Goal: Transaction & Acquisition: Obtain resource

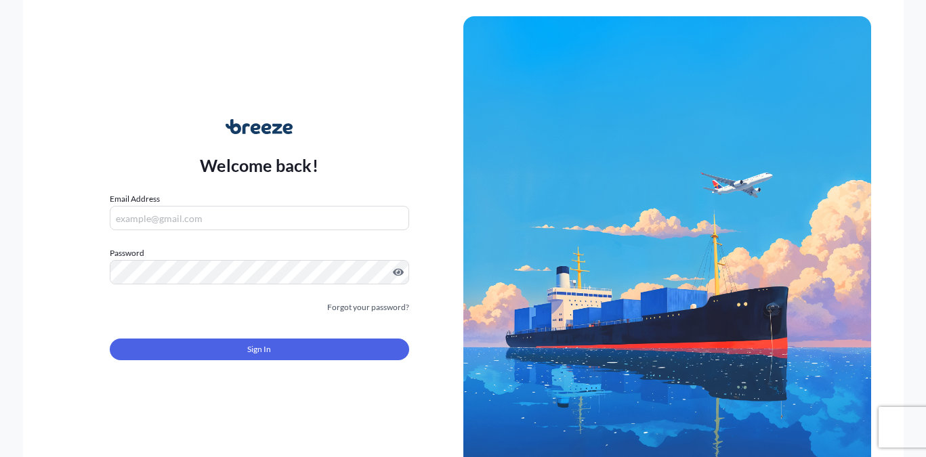
click at [217, 225] on input "Email Address" at bounding box center [259, 218] width 299 height 24
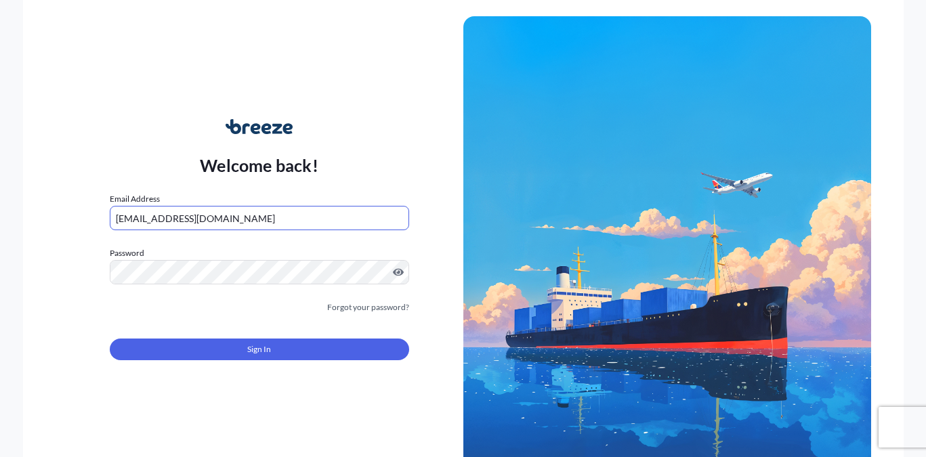
type input "[EMAIL_ADDRESS][DOMAIN_NAME]"
click at [390, 309] on link "Forgot your password?" at bounding box center [368, 308] width 82 height 14
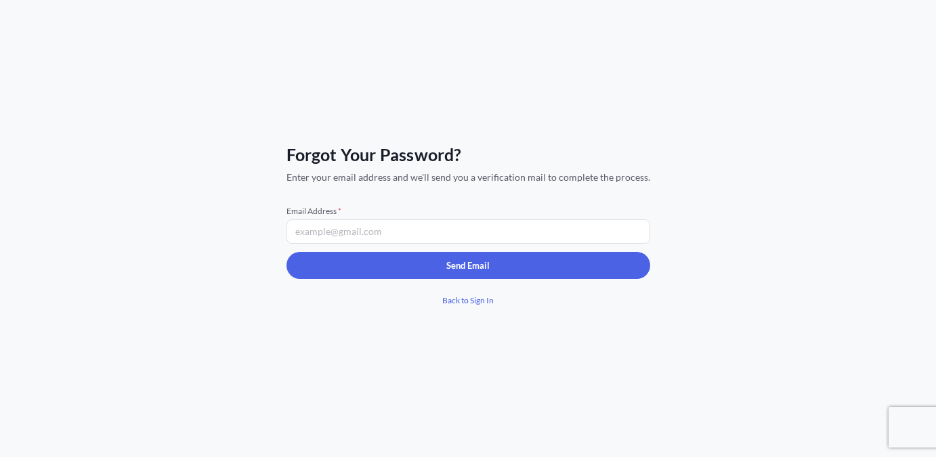
click at [401, 230] on input "Email Address *" at bounding box center [468, 231] width 364 height 24
type input "[EMAIL_ADDRESS][DOMAIN_NAME]"
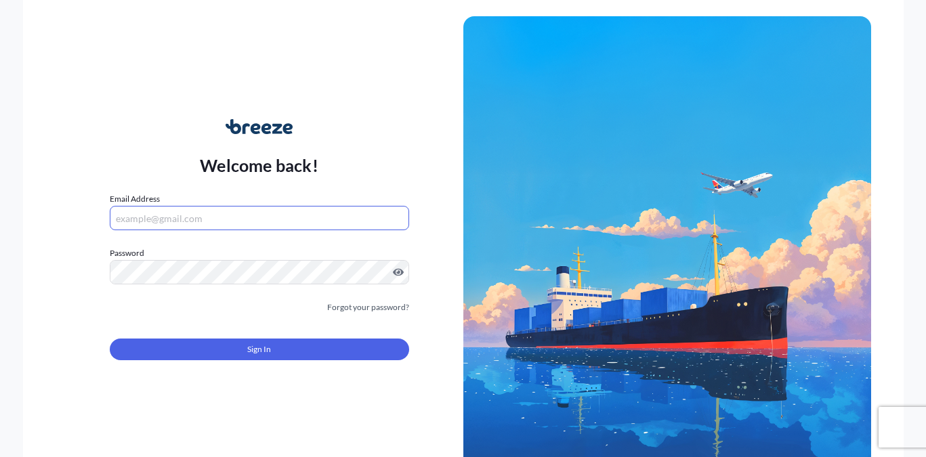
click at [217, 226] on input "Email Address" at bounding box center [259, 218] width 299 height 24
type input "[EMAIL_ADDRESS][DOMAIN_NAME]"
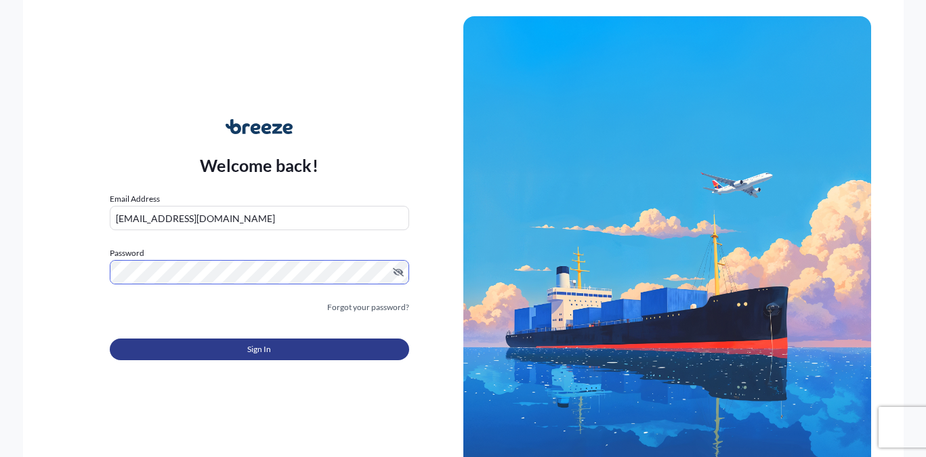
click at [230, 344] on button "Sign In" at bounding box center [259, 350] width 299 height 22
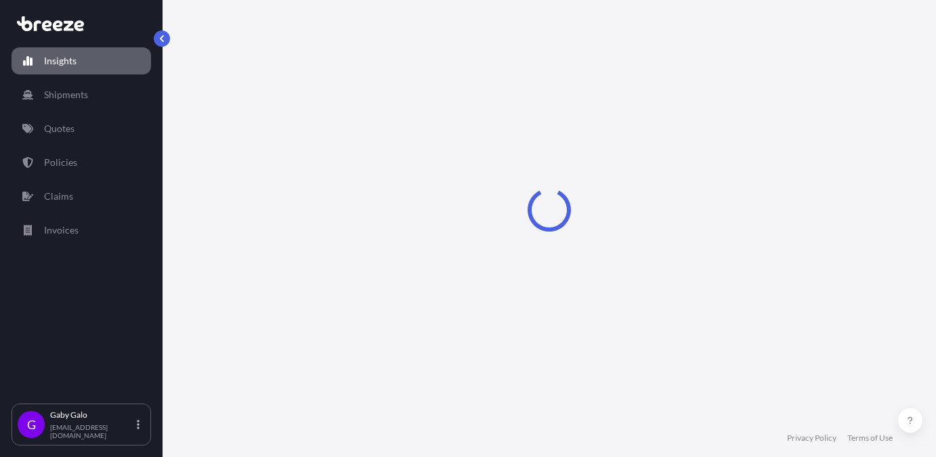
select select "2025"
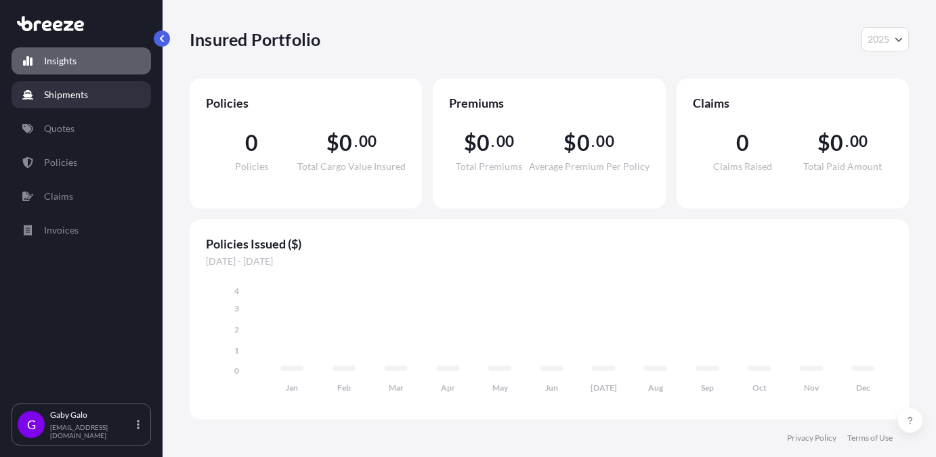
click at [49, 91] on p "Shipments" at bounding box center [66, 95] width 44 height 14
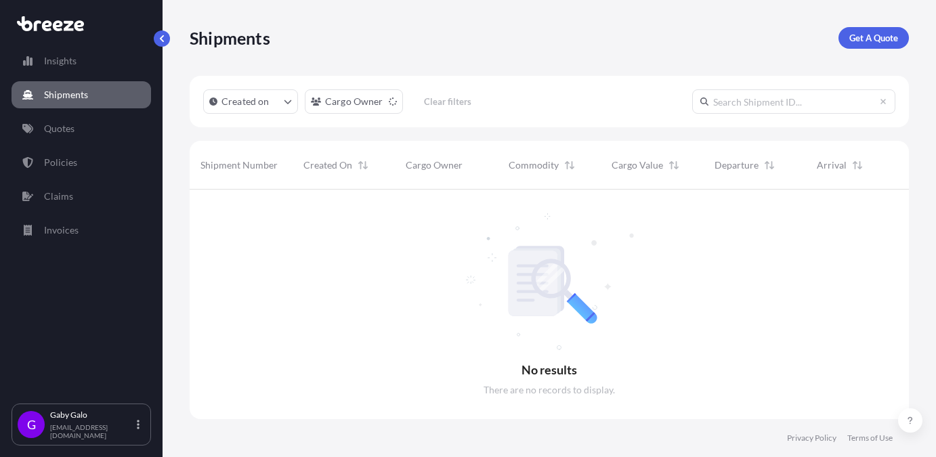
scroll to position [268, 709]
click at [46, 134] on p "Quotes" at bounding box center [59, 129] width 30 height 14
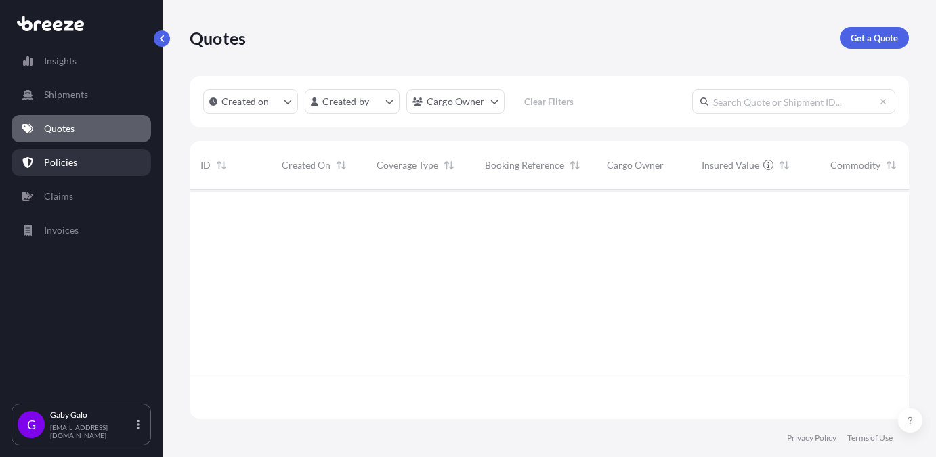
scroll to position [268, 709]
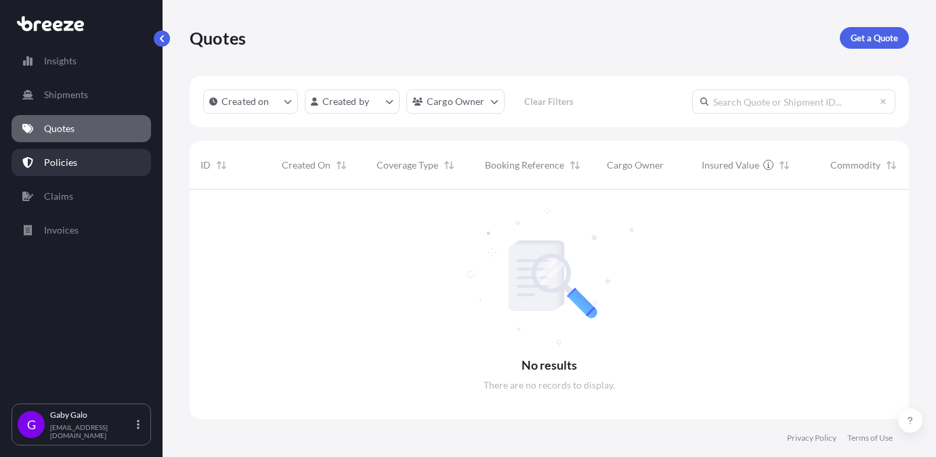
click at [72, 159] on p "Policies" at bounding box center [60, 163] width 33 height 14
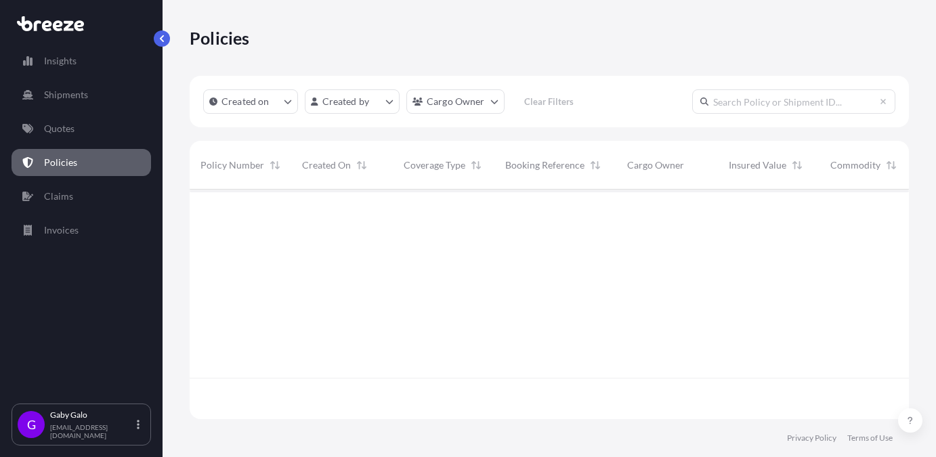
scroll to position [227, 709]
click at [64, 208] on link "Claims" at bounding box center [82, 196] width 140 height 27
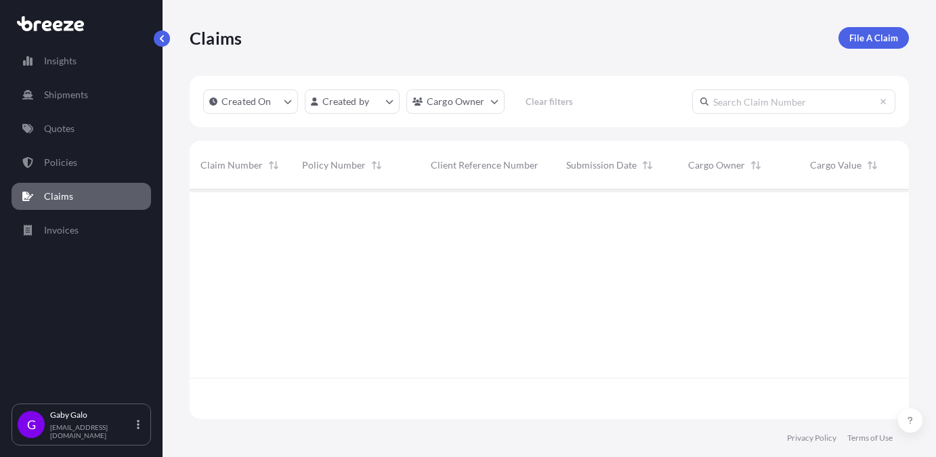
scroll to position [227, 709]
click at [60, 222] on link "Invoices" at bounding box center [82, 230] width 140 height 27
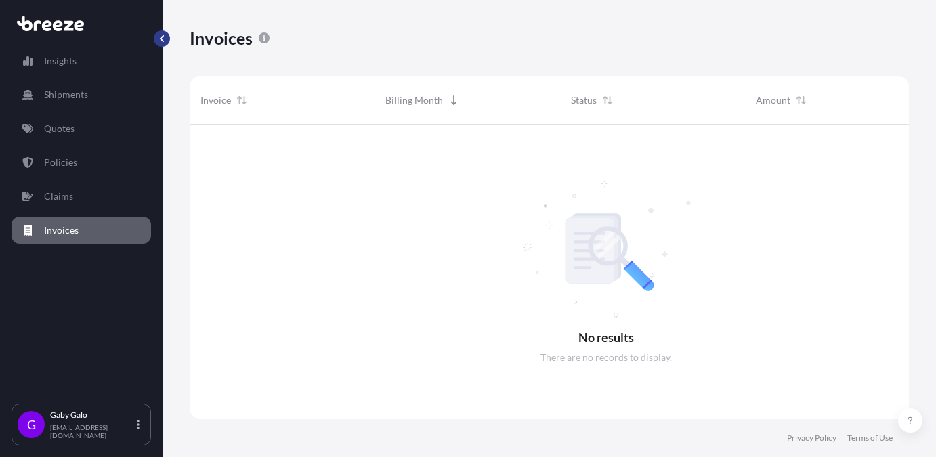
scroll to position [333, 709]
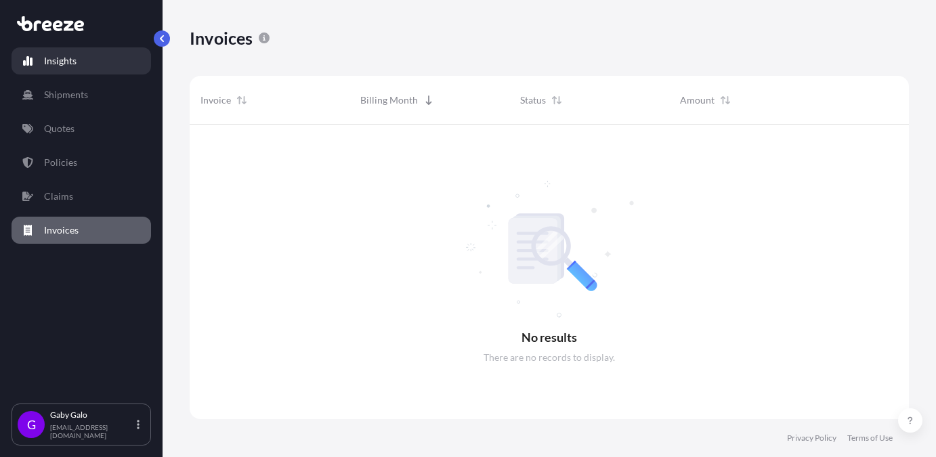
click at [55, 60] on p "Insights" at bounding box center [60, 61] width 33 height 14
select select "2025"
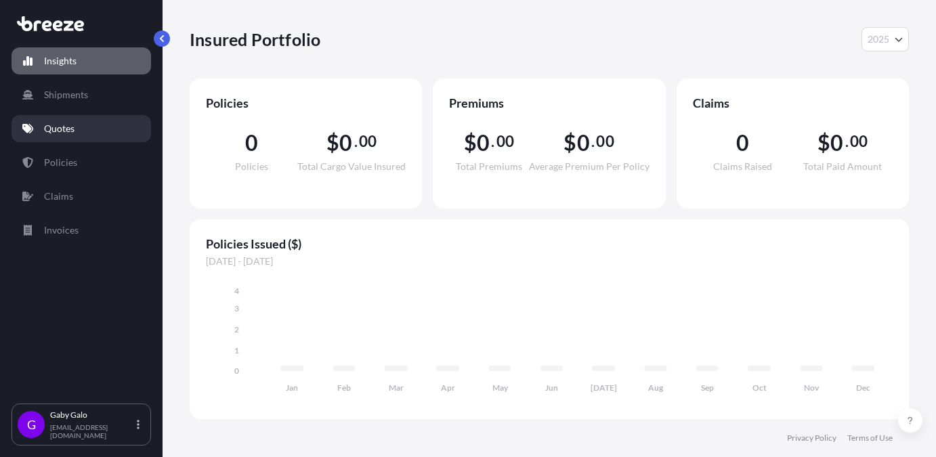
click at [82, 128] on link "Quotes" at bounding box center [82, 128] width 140 height 27
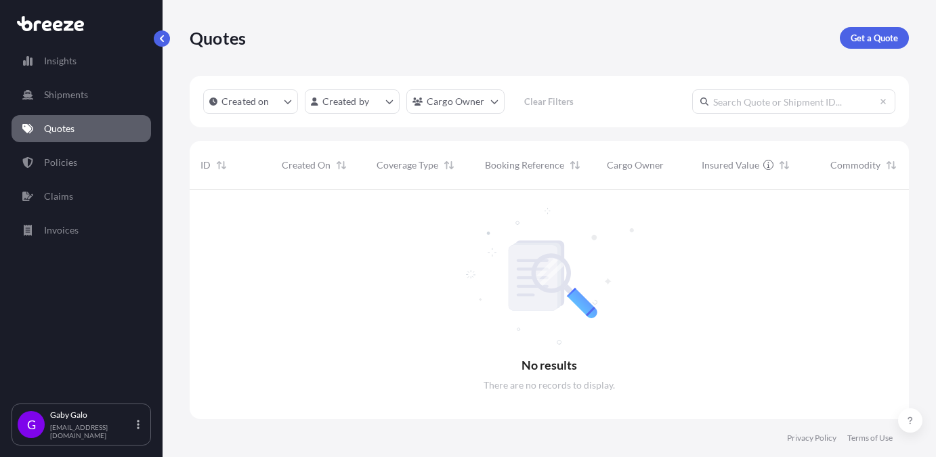
scroll to position [268, 709]
click at [855, 37] on p "Get a Quote" at bounding box center [874, 38] width 47 height 14
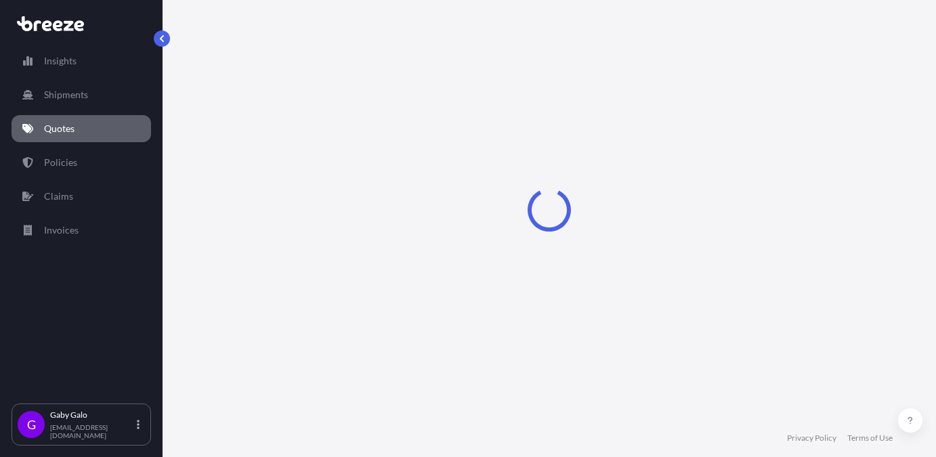
select select "Sea"
select select "1"
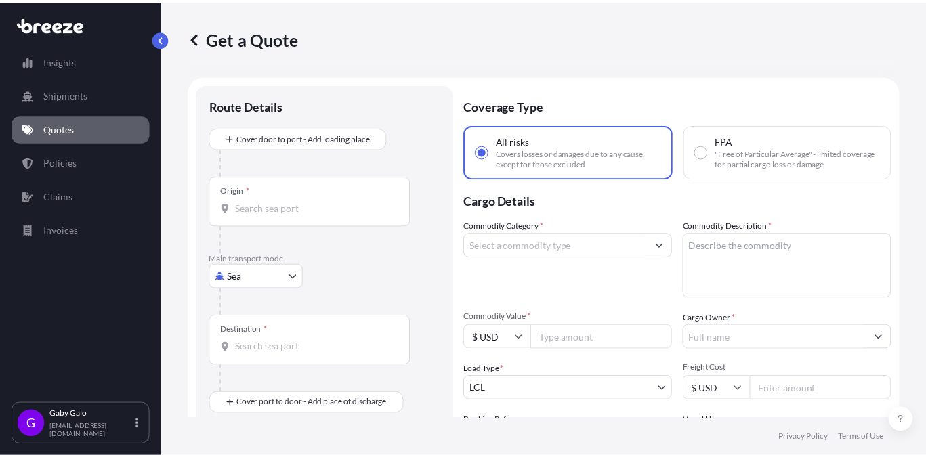
scroll to position [22, 0]
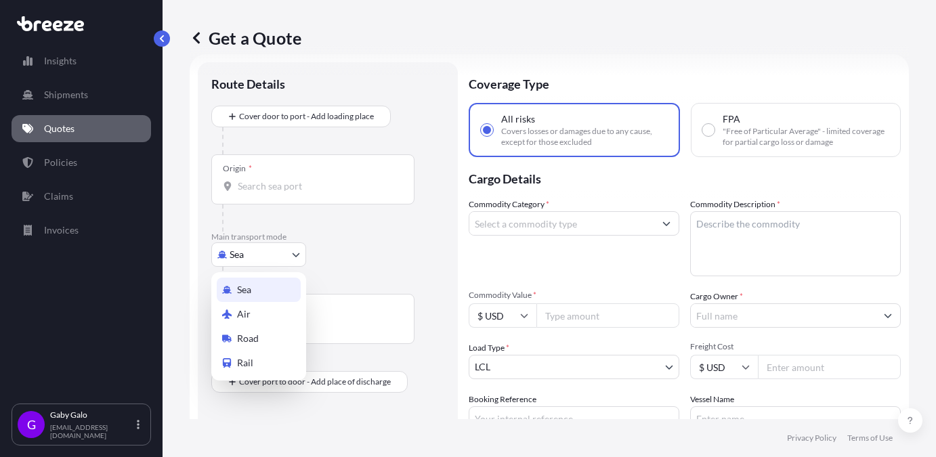
click at [295, 249] on body "Insights Shipments Quotes Policies Claims Invoices G [PERSON_NAME] [EMAIL_ADDRE…" at bounding box center [468, 228] width 936 height 457
click at [249, 339] on span "Road" at bounding box center [248, 339] width 22 height 14
select select "Road"
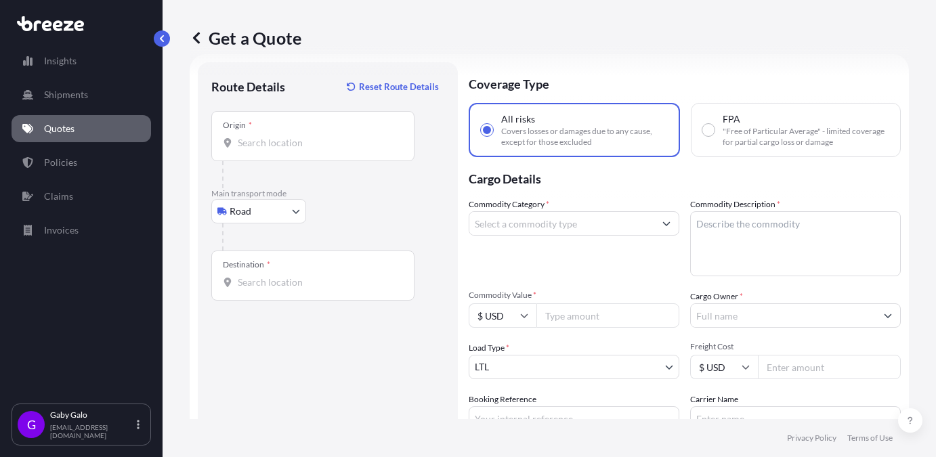
click at [303, 132] on div "Origin *" at bounding box center [312, 136] width 203 height 50
click at [303, 136] on input "Origin *" at bounding box center [318, 143] width 160 height 14
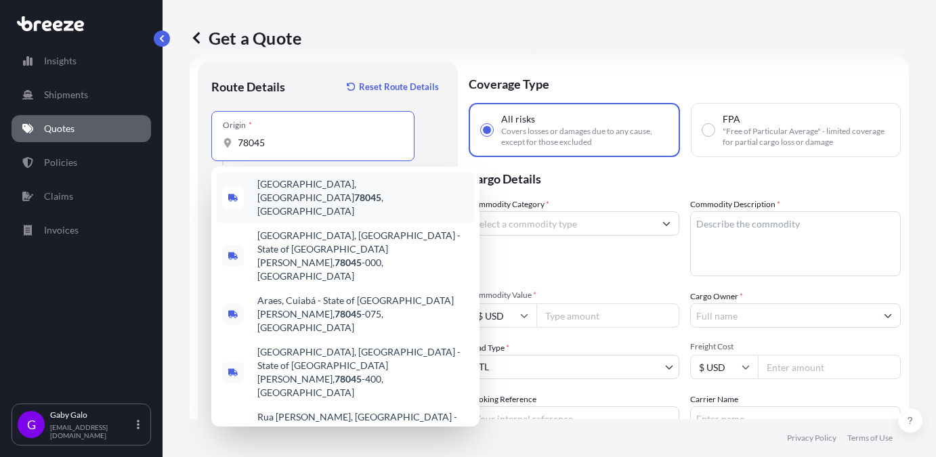
click at [296, 183] on span "[GEOGRAPHIC_DATA], [GEOGRAPHIC_DATA] 78045 , [GEOGRAPHIC_DATA]" at bounding box center [362, 197] width 211 height 41
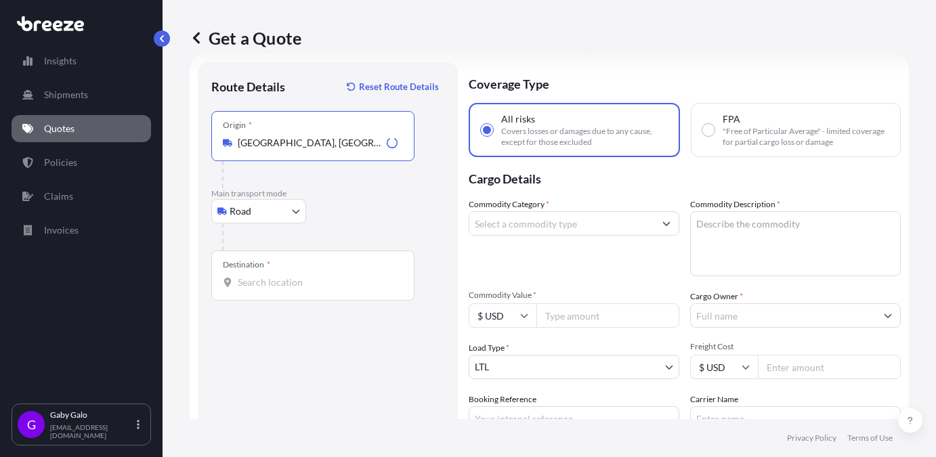
type input "[GEOGRAPHIC_DATA], [GEOGRAPHIC_DATA] 78045, [GEOGRAPHIC_DATA]"
click at [315, 292] on div "Destination *" at bounding box center [312, 276] width 203 height 50
click at [315, 289] on input "Destination *" at bounding box center [318, 283] width 160 height 14
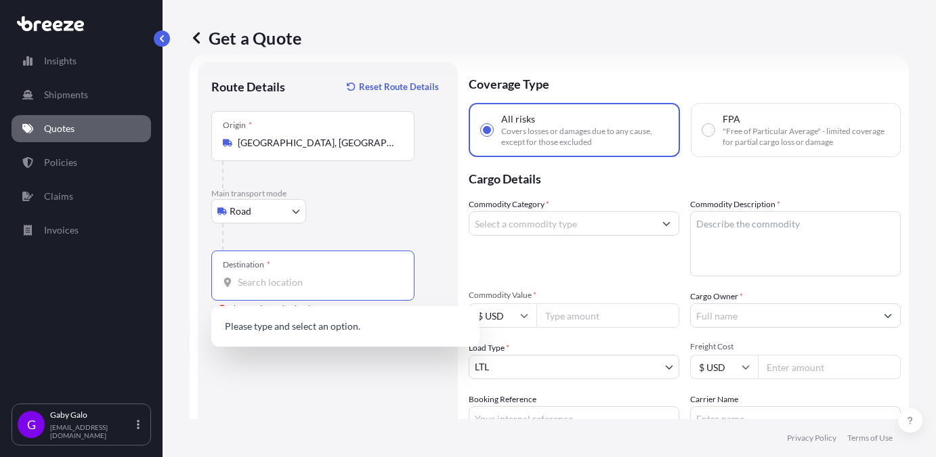
click at [297, 279] on input "Destination * Please select a destination" at bounding box center [318, 283] width 160 height 14
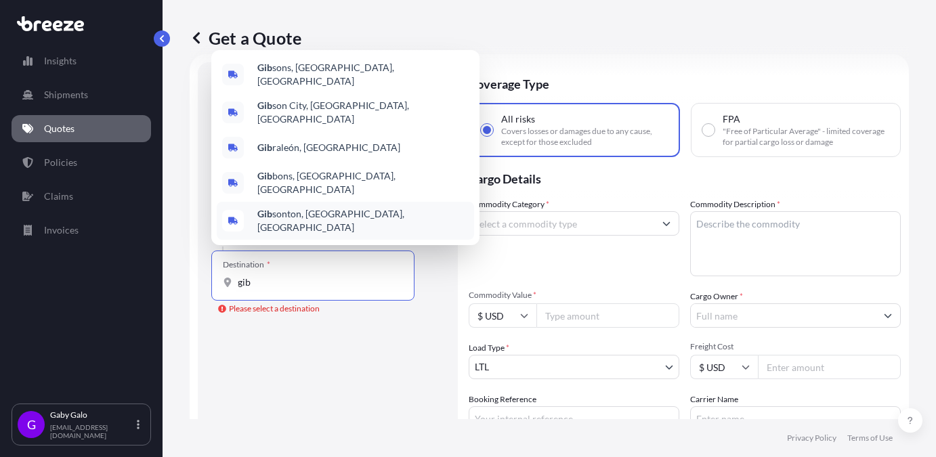
click at [311, 225] on span "Gib sonton, [GEOGRAPHIC_DATA], [GEOGRAPHIC_DATA]" at bounding box center [362, 220] width 211 height 27
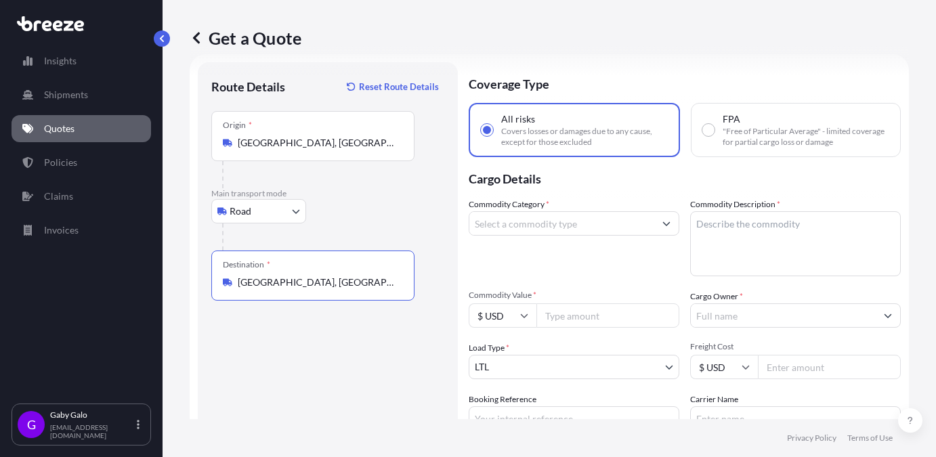
type input "[GEOGRAPHIC_DATA], [GEOGRAPHIC_DATA], [GEOGRAPHIC_DATA]"
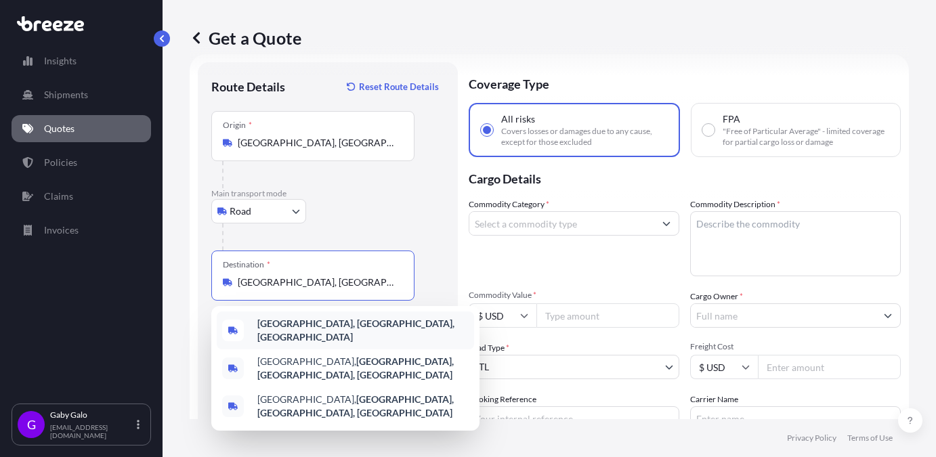
click at [297, 334] on span "[GEOGRAPHIC_DATA], [GEOGRAPHIC_DATA], [GEOGRAPHIC_DATA]" at bounding box center [362, 330] width 211 height 27
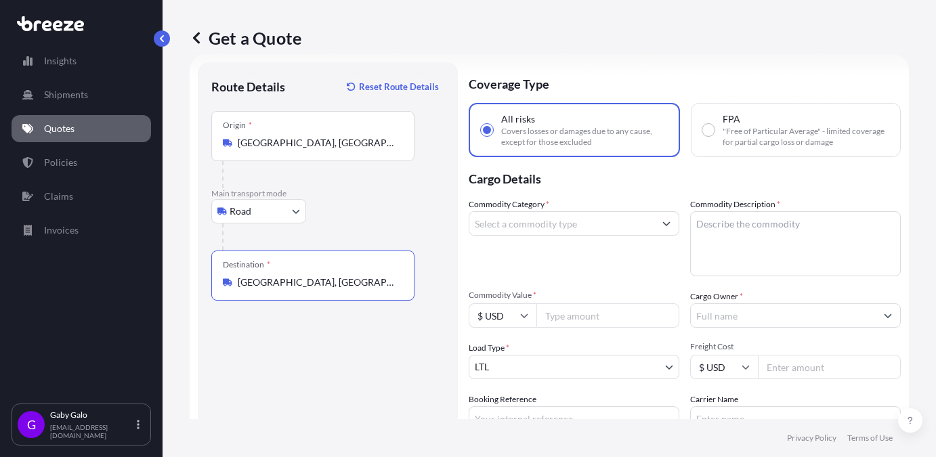
click at [578, 225] on input "Commodity Category *" at bounding box center [561, 223] width 185 height 24
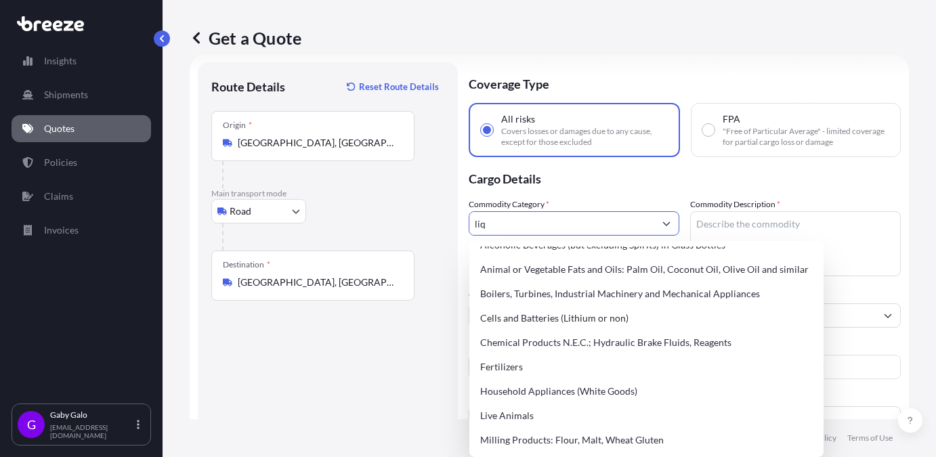
scroll to position [0, 0]
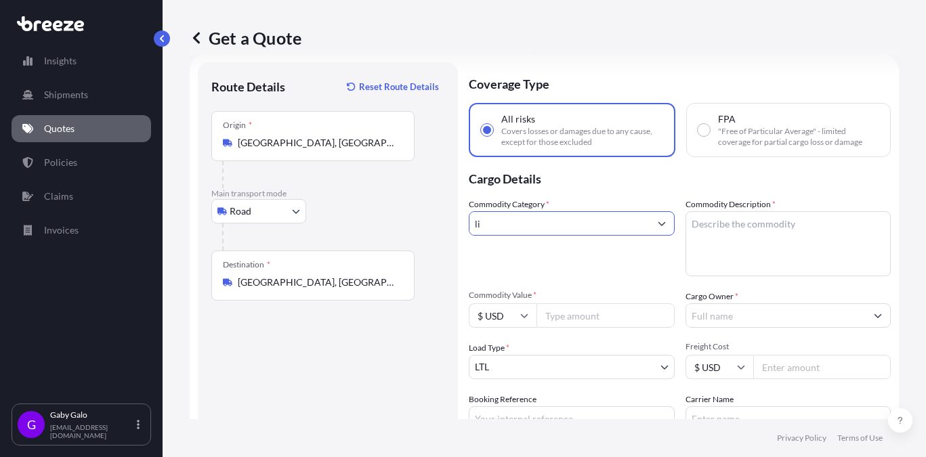
type input "l"
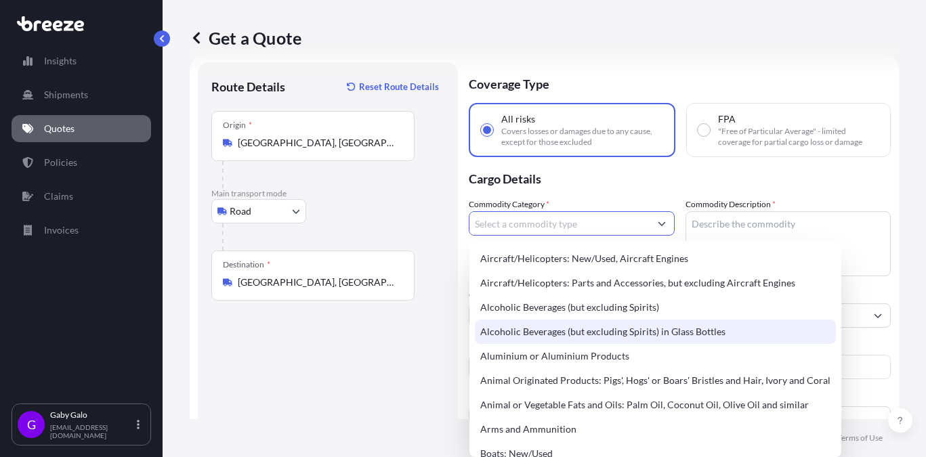
click at [522, 333] on div "Alcoholic Beverages (but excluding Spirits) in Glass Bottles" at bounding box center [655, 332] width 361 height 24
type input "Alcoholic Beverages (but excluding Spirits) in Glass Bottles"
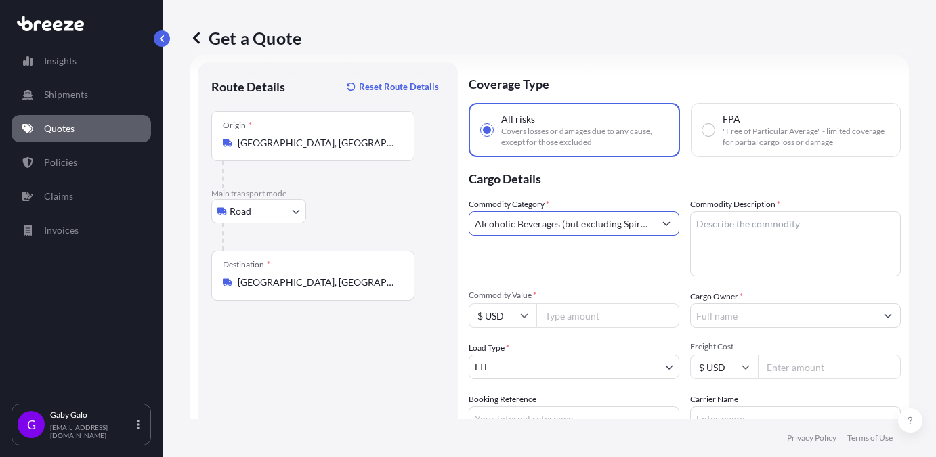
scroll to position [89, 0]
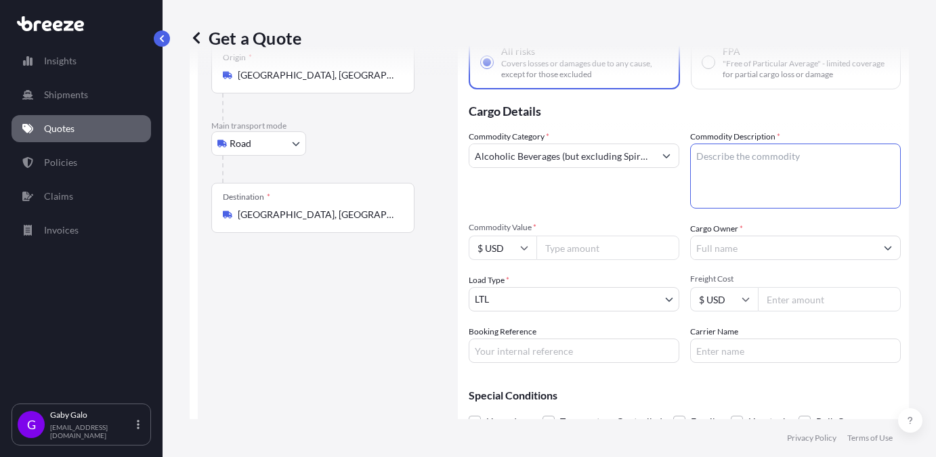
click at [722, 171] on textarea "Commodity Description *" at bounding box center [795, 176] width 211 height 65
type textarea "A"
click at [780, 163] on textarea "Commodity Description *" at bounding box center [795, 176] width 211 height 65
type textarea "tequila"
click at [598, 247] on input "Commodity Value *" at bounding box center [607, 248] width 143 height 24
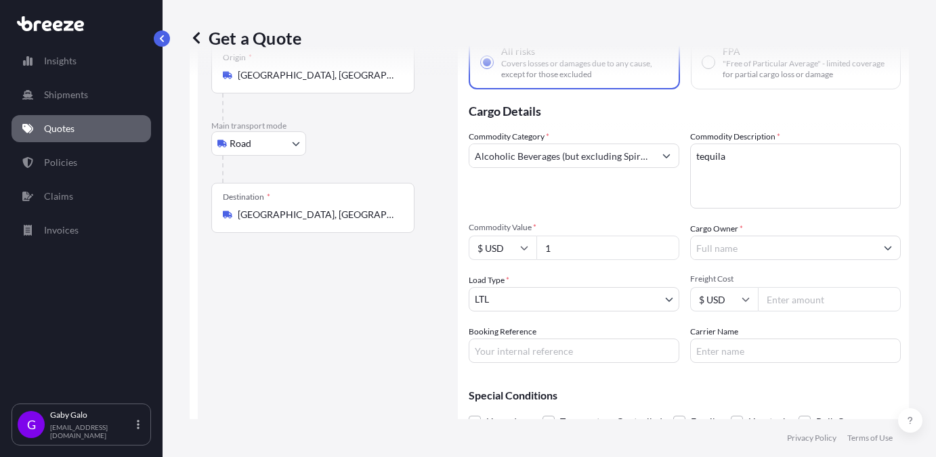
type input "1"
click at [661, 245] on input "1" at bounding box center [607, 248] width 143 height 24
click at [590, 257] on input "1" at bounding box center [607, 248] width 143 height 24
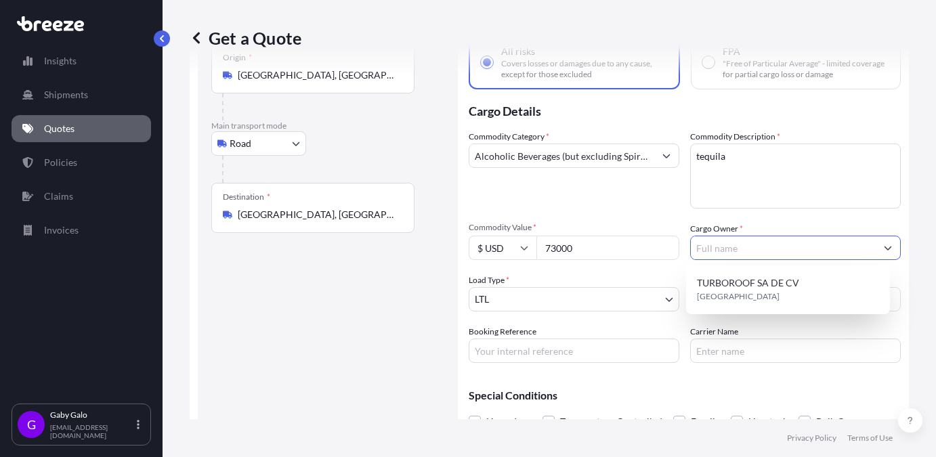
click at [876, 247] on button "Show suggestions" at bounding box center [888, 248] width 24 height 24
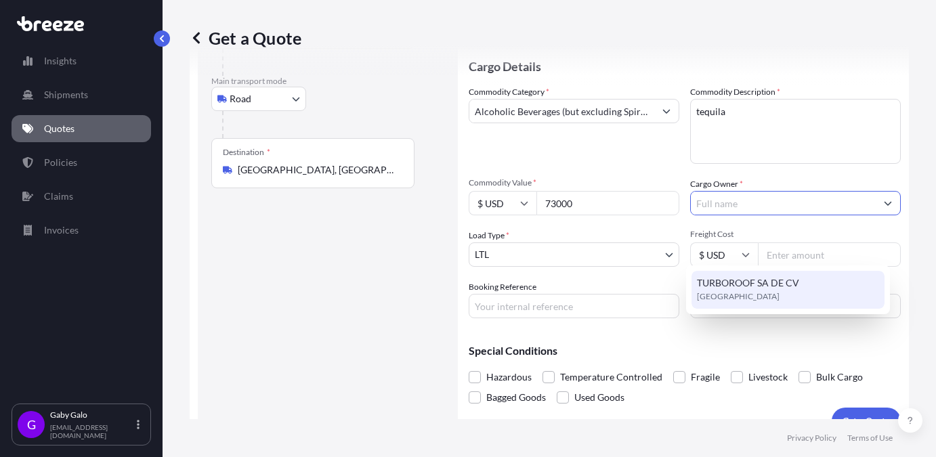
scroll to position [157, 0]
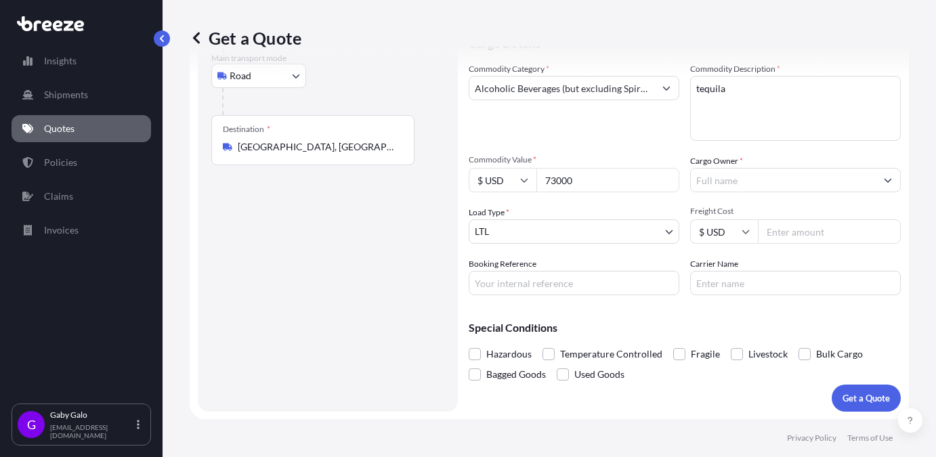
click at [742, 229] on icon at bounding box center [746, 232] width 8 height 8
click at [822, 231] on input "Freight Cost" at bounding box center [829, 231] width 143 height 24
click at [586, 178] on input "73000" at bounding box center [607, 180] width 143 height 24
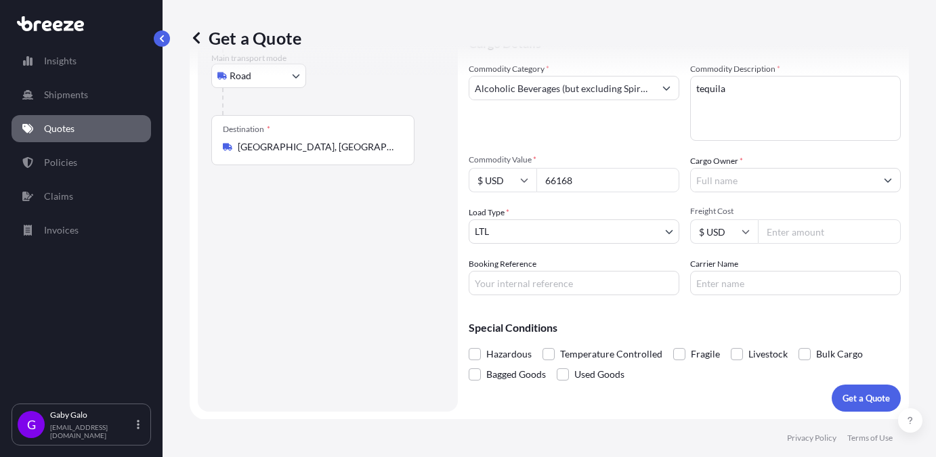
type input "66168"
click at [600, 200] on div "Commodity Category * Alcoholic Beverages (but excluding Spirits) in Glass Bottl…" at bounding box center [685, 178] width 432 height 233
click at [801, 229] on input "Freight Cost" at bounding box center [829, 231] width 143 height 24
type input "721.70"
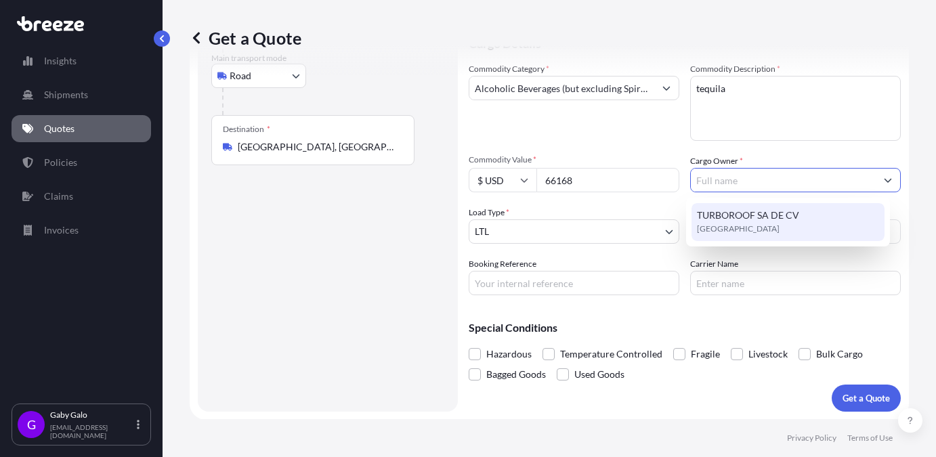
click at [752, 174] on input "Cargo Owner *" at bounding box center [783, 180] width 185 height 24
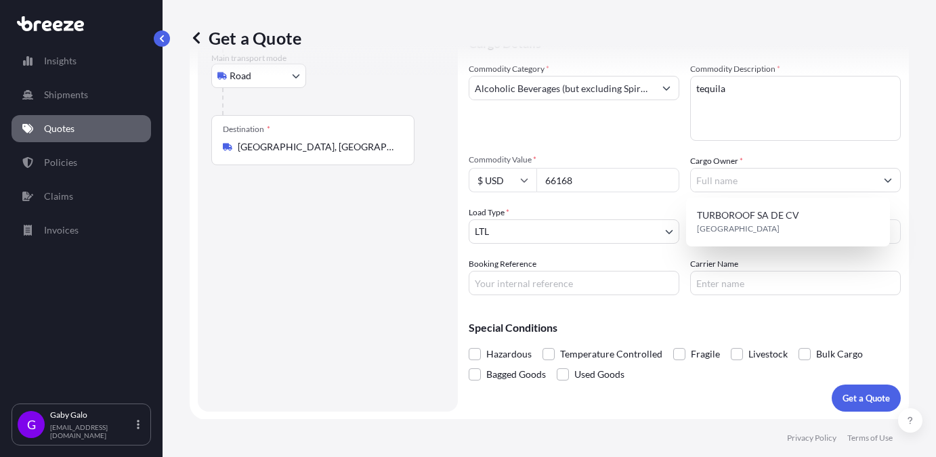
click at [683, 140] on div "Commodity Category * Alcoholic Beverages (but excluding Spirits) in Glass Bottl…" at bounding box center [685, 178] width 432 height 233
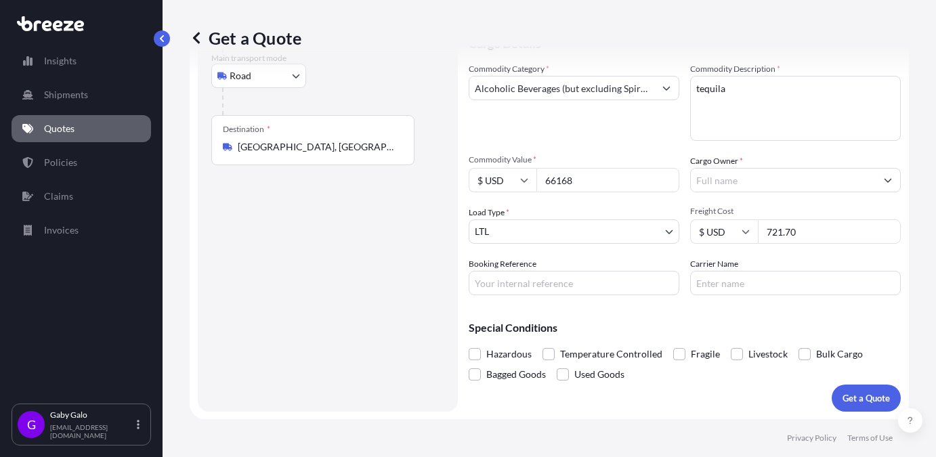
scroll to position [158, 0]
click at [681, 355] on span at bounding box center [679, 353] width 12 height 12
click at [673, 343] on input "Fragile" at bounding box center [673, 343] width 0 height 0
click at [601, 281] on input "Booking Reference" at bounding box center [574, 282] width 211 height 24
click at [516, 283] on input "Booking Reference" at bounding box center [574, 282] width 211 height 24
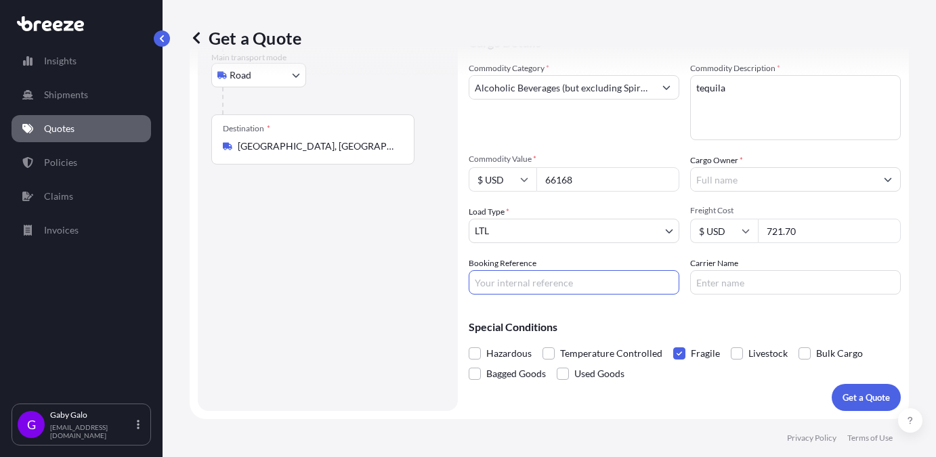
paste input "SHP6260907"
type input "SHP6260907"
click at [723, 286] on input "Carrier Name" at bounding box center [795, 282] width 211 height 24
type input "SEFL"
click at [770, 414] on form "Route Details Reset Route Details Place of loading Road Road Rail Origin * [GEO…" at bounding box center [549, 168] width 719 height 501
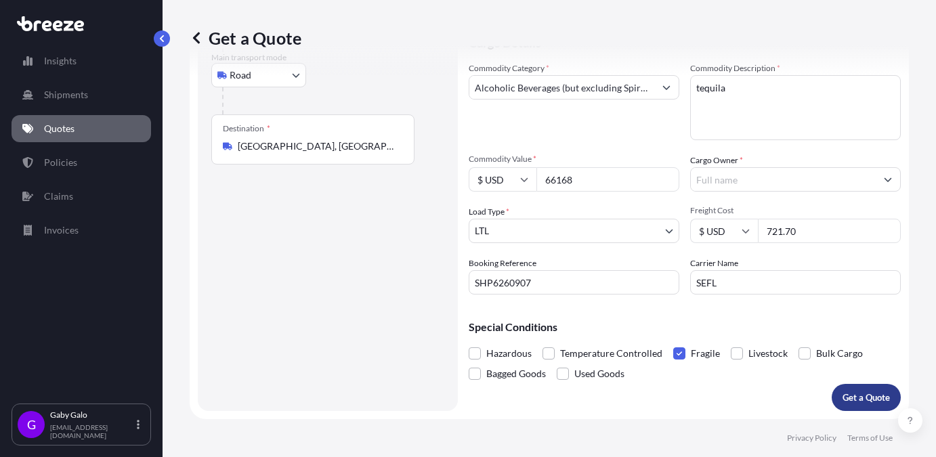
click at [832, 392] on button "Get a Quote" at bounding box center [866, 397] width 69 height 27
click at [819, 175] on input "Cargo Owner *" at bounding box center [783, 179] width 185 height 24
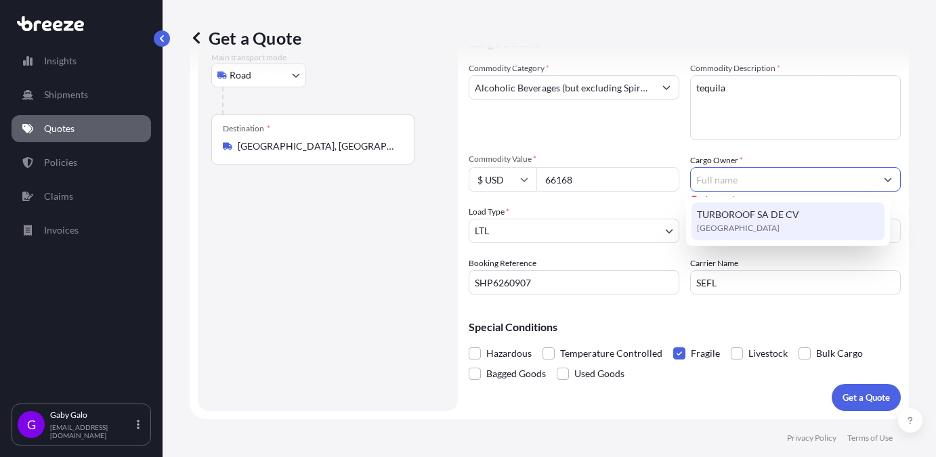
click at [786, 217] on span "TURBOROOF SA DE CV" at bounding box center [748, 215] width 102 height 14
type input "TURBOROOF SA DE CV"
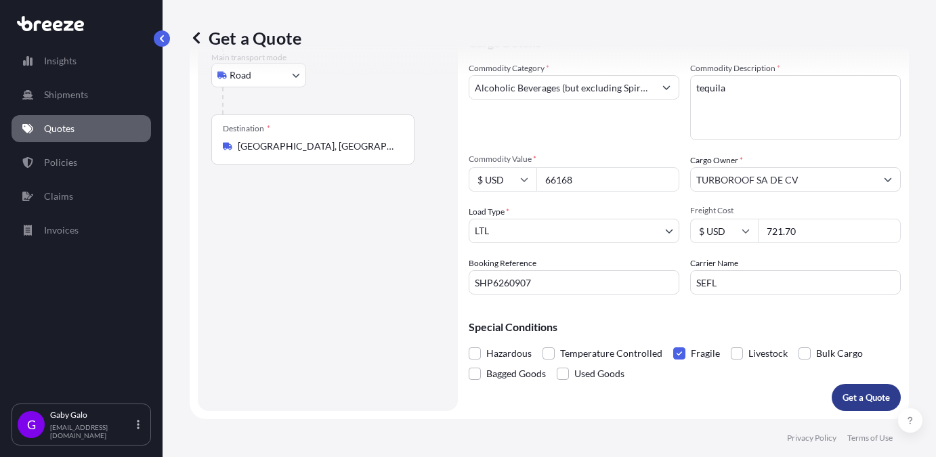
click at [857, 395] on p "Get a Quote" at bounding box center [865, 398] width 47 height 14
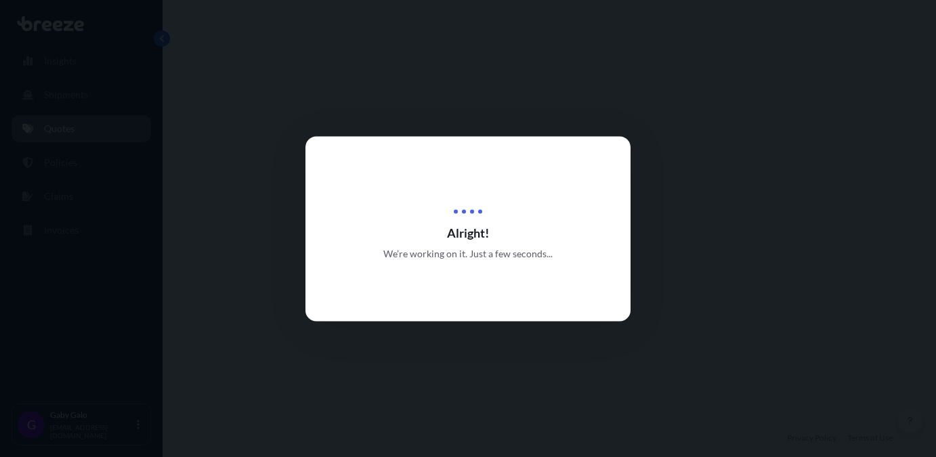
select select "Road"
select select "1"
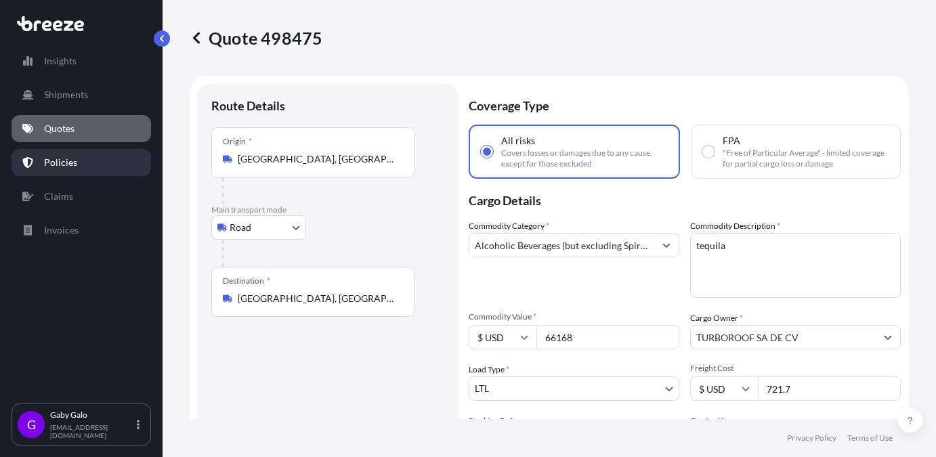
click at [71, 157] on p "Policies" at bounding box center [60, 163] width 33 height 14
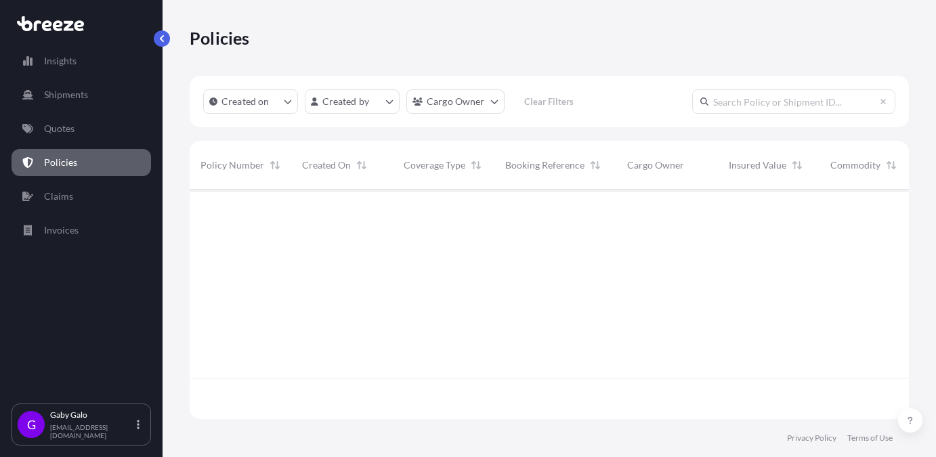
scroll to position [268, 709]
